Goal: Book appointment/travel/reservation

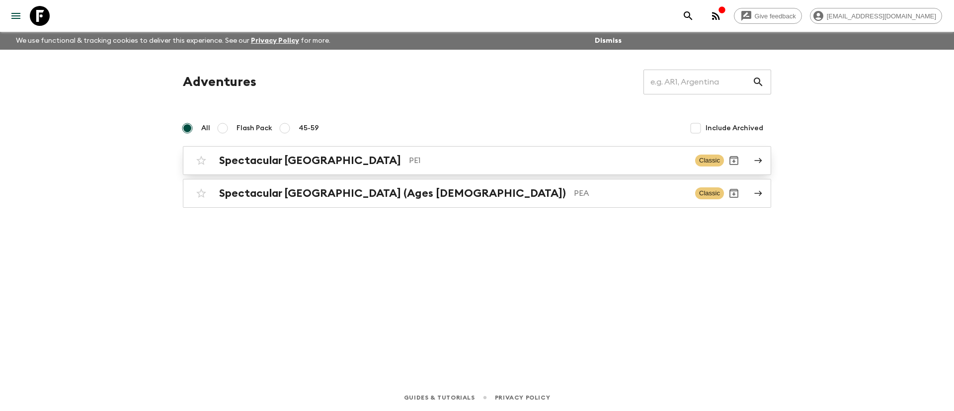
click at [288, 164] on h2 "Spectacular [GEOGRAPHIC_DATA]" at bounding box center [310, 160] width 182 height 13
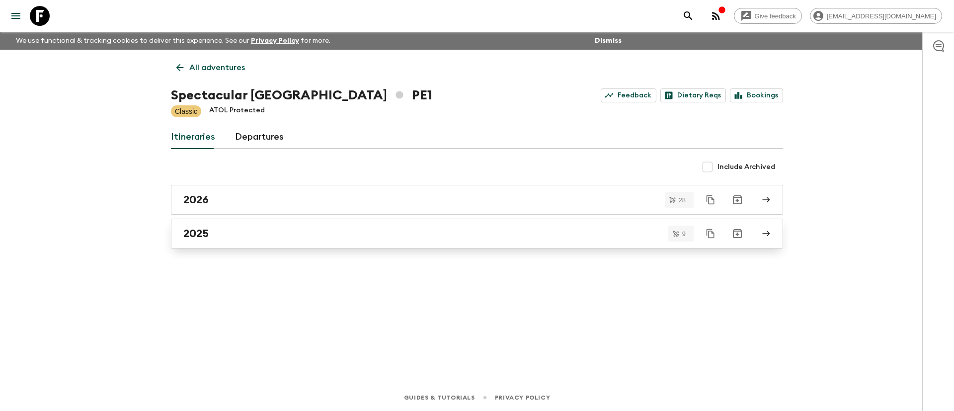
click at [251, 239] on div "2025" at bounding box center [467, 233] width 569 height 13
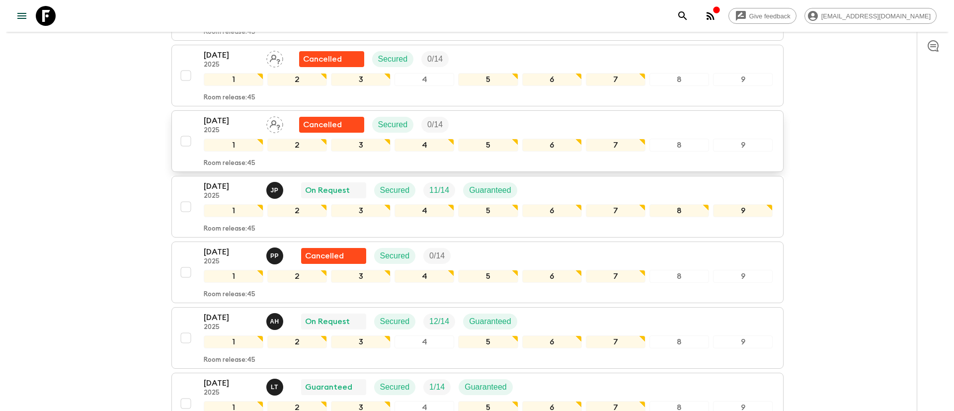
scroll to position [224, 0]
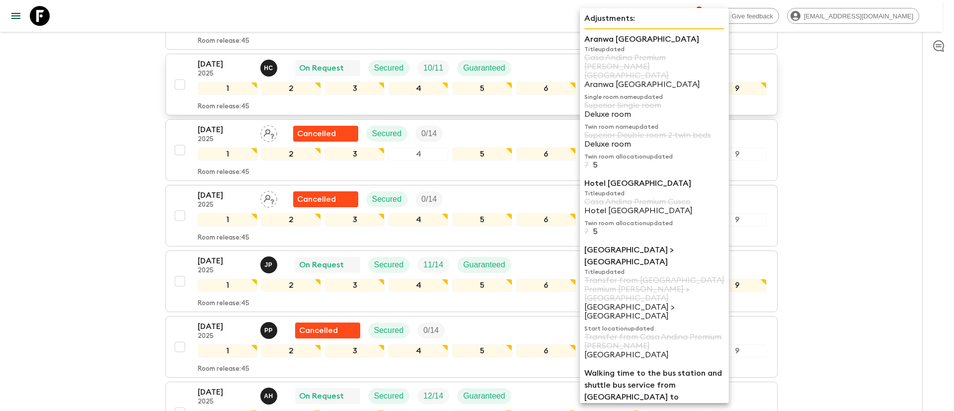
click at [611, 80] on p "Aranwa [GEOGRAPHIC_DATA]" at bounding box center [655, 84] width 140 height 9
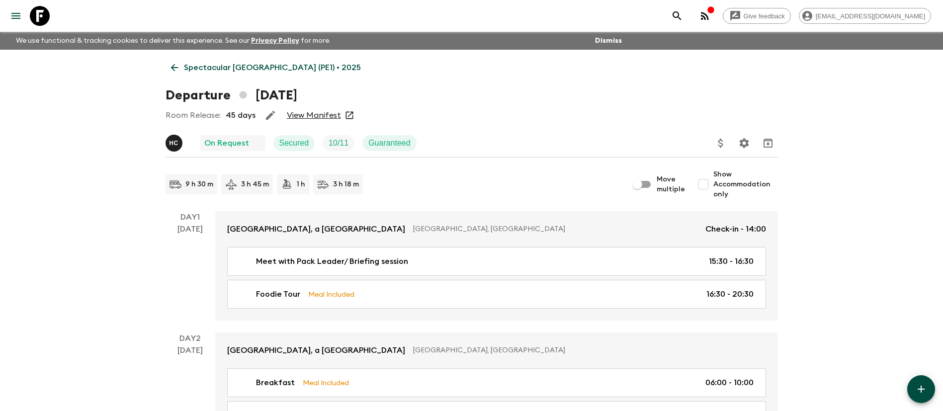
click at [322, 115] on link "View Manifest" at bounding box center [314, 115] width 54 height 10
